Goal: Navigation & Orientation: Find specific page/section

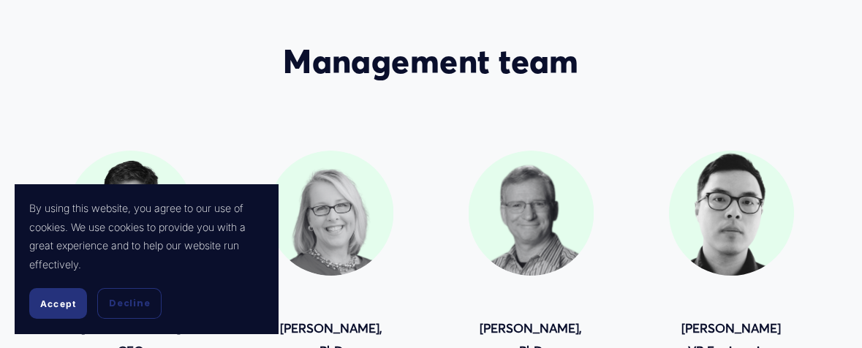
scroll to position [65, 0]
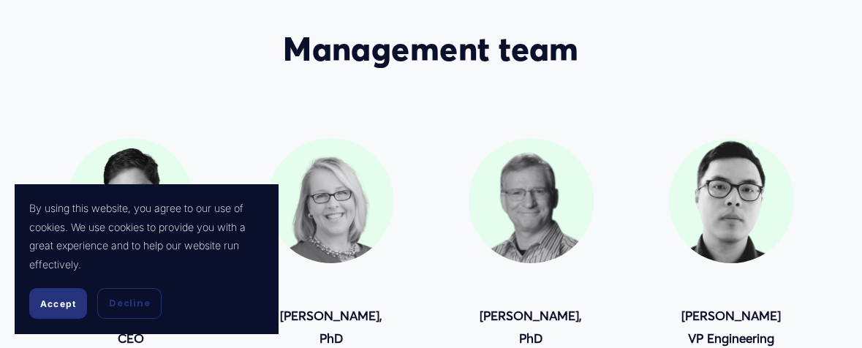
click at [69, 290] on button "Accept" at bounding box center [58, 303] width 58 height 31
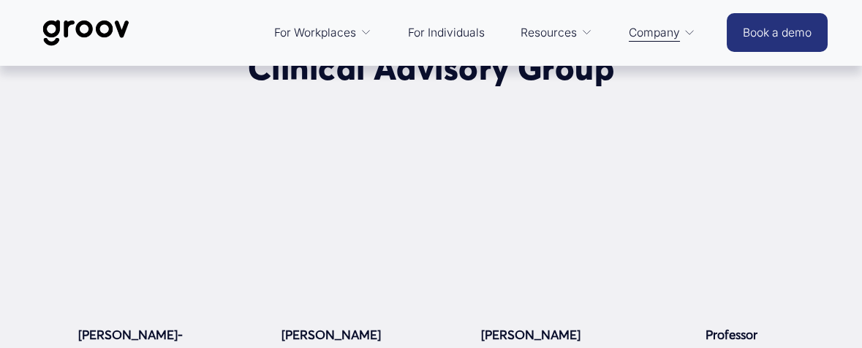
scroll to position [1364, 0]
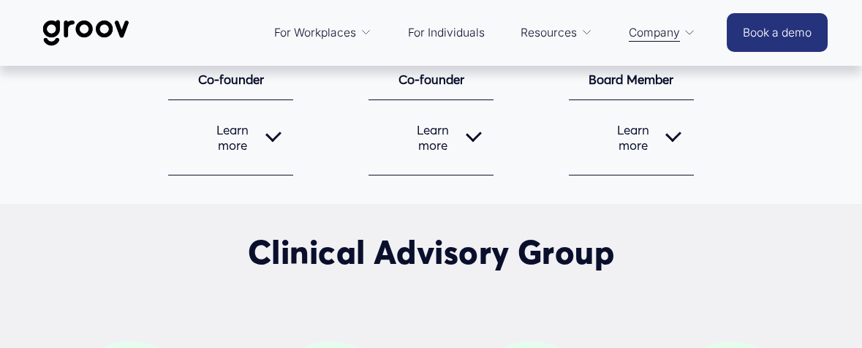
click at [425, 33] on link "For Individuals" at bounding box center [445, 32] width 91 height 35
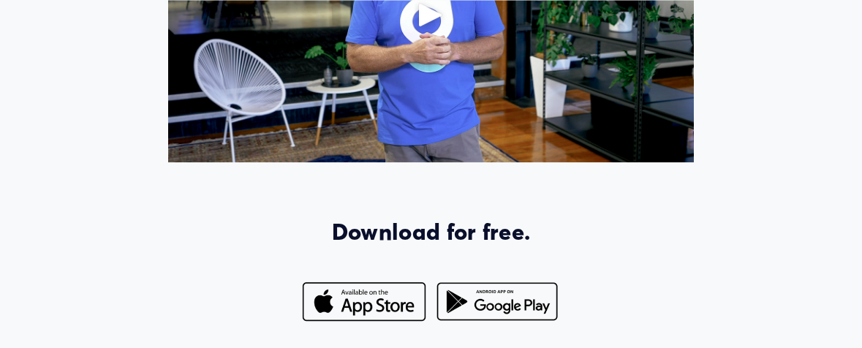
scroll to position [1104, 0]
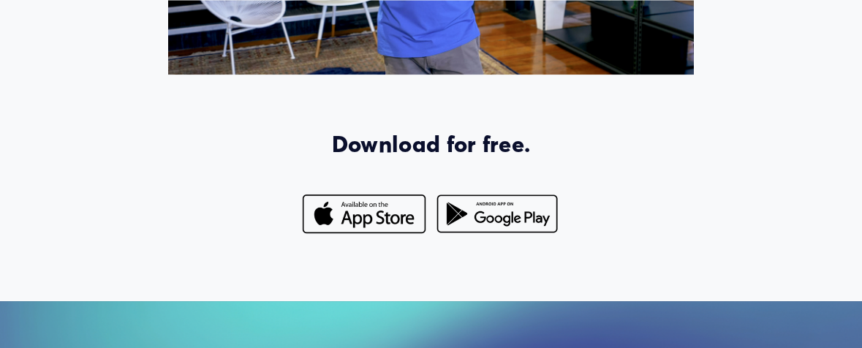
click at [474, 192] on div at bounding box center [498, 214] width 126 height 44
